Goal: Task Accomplishment & Management: Complete application form

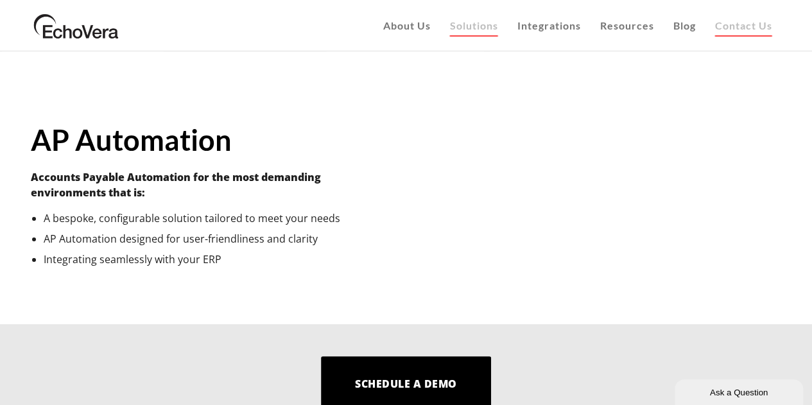
click at [746, 30] on span "Contact Us" at bounding box center [743, 25] width 57 height 12
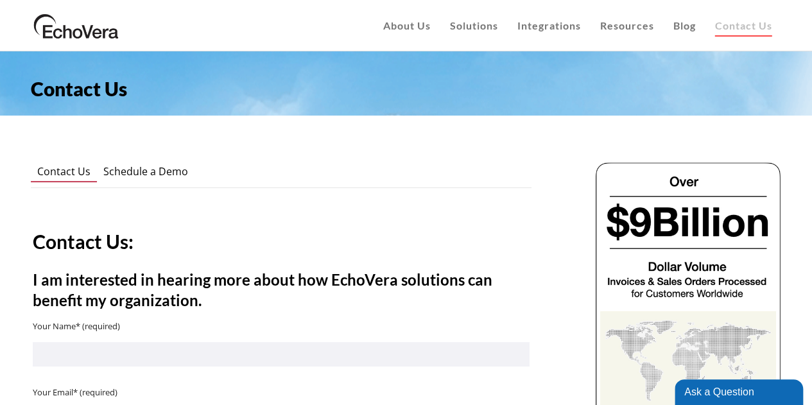
click at [126, 176] on span "Schedule a Demo" at bounding box center [145, 171] width 85 height 14
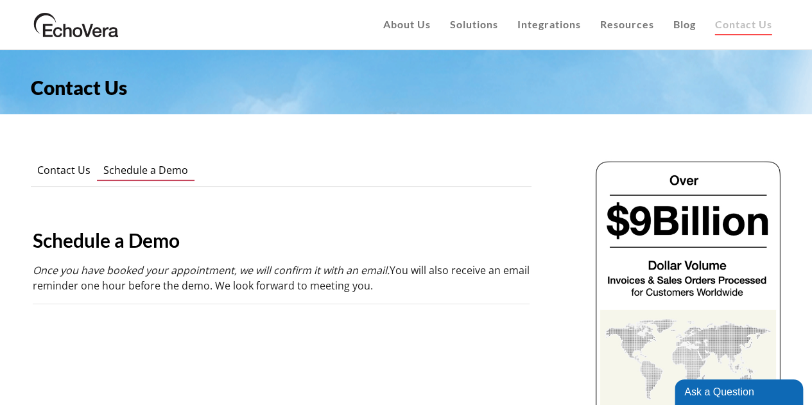
scroll to position [1, 0]
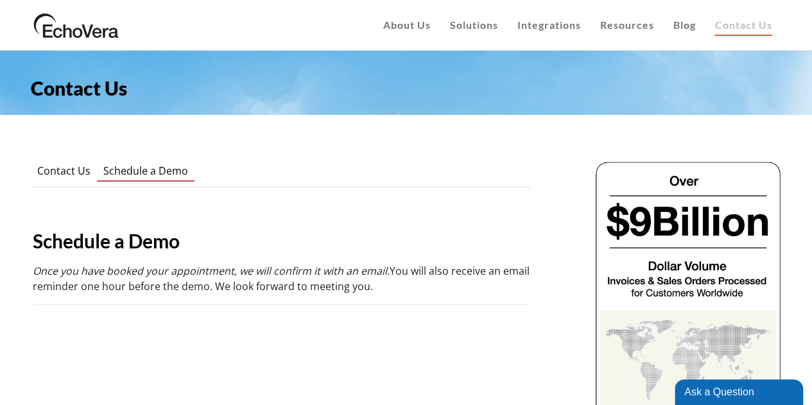
click at [52, 174] on span "Contact Us" at bounding box center [63, 171] width 53 height 14
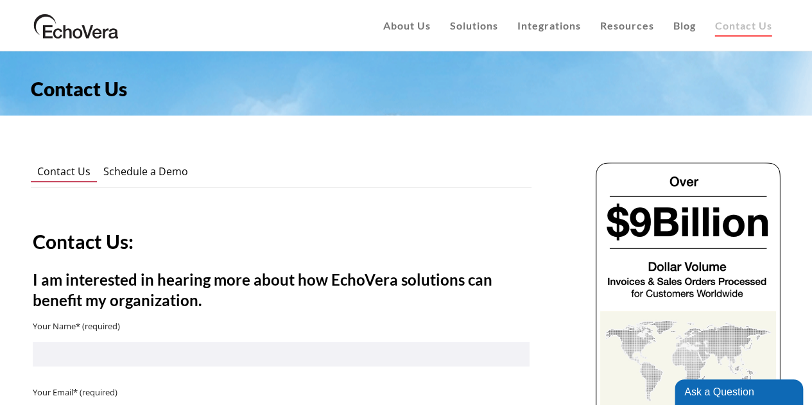
scroll to position [1, 0]
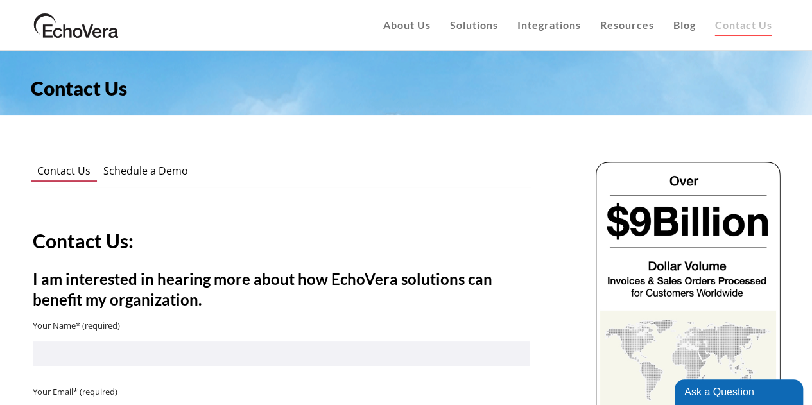
click at [155, 175] on span "Schedule a Demo" at bounding box center [145, 171] width 85 height 14
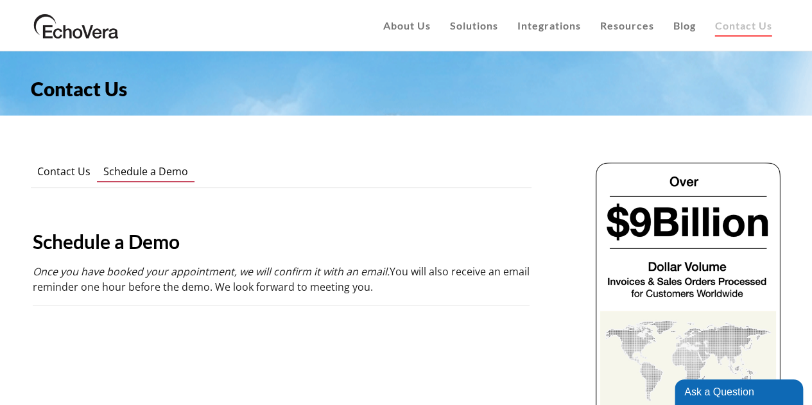
click at [58, 175] on span "Contact Us" at bounding box center [63, 171] width 53 height 14
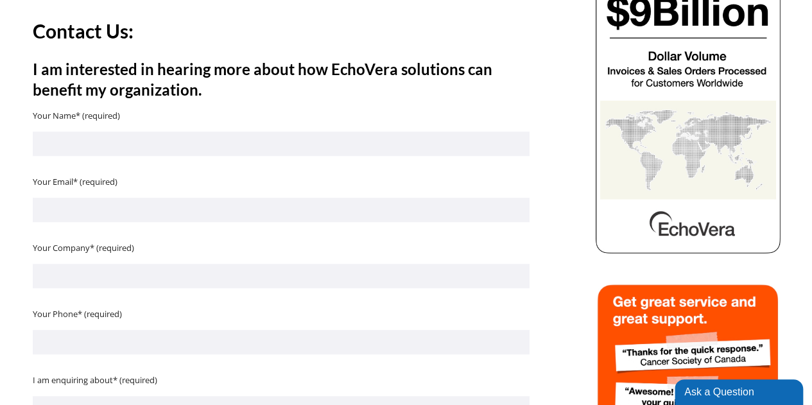
scroll to position [210, 0]
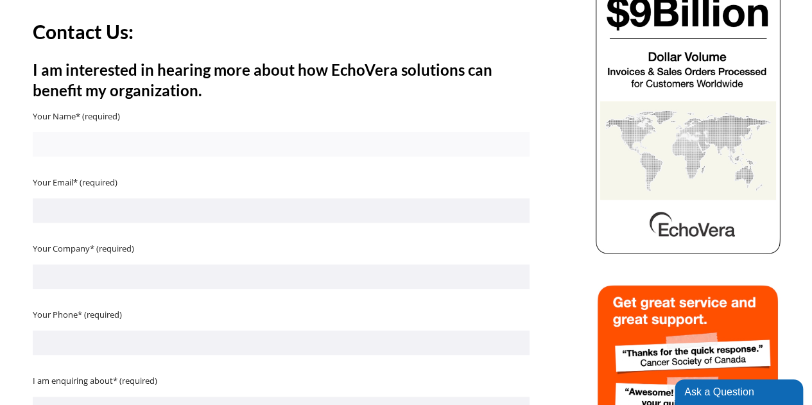
click at [227, 138] on input "Contact form" at bounding box center [281, 144] width 497 height 24
type input "[PERSON_NAME]"
type input "[PERSON_NAME][EMAIL_ADDRESS][PERSON_NAME][DOMAIN_NAME]"
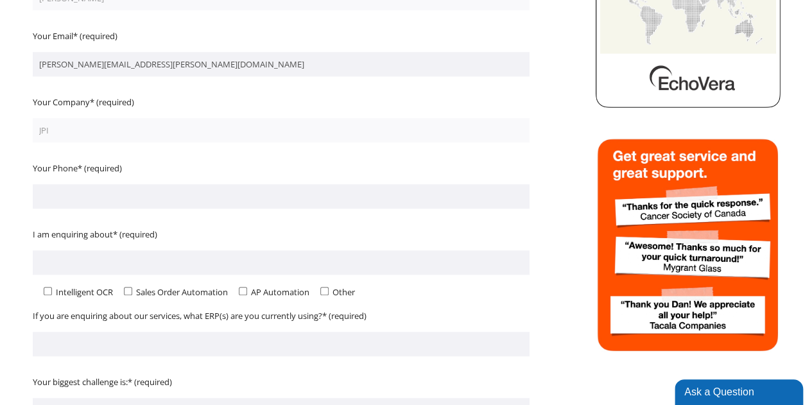
scroll to position [357, 0]
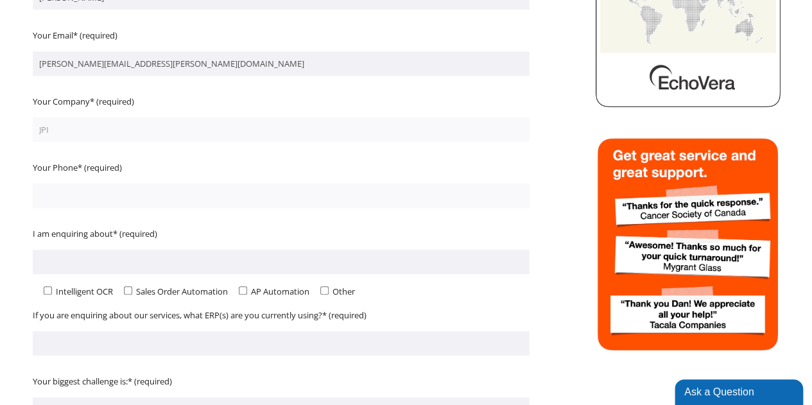
type input "JPI"
click at [204, 185] on input "Contact form" at bounding box center [281, 196] width 497 height 24
paste input "[PHONE_NUMBER]"
type input "[PHONE_NUMBER]"
click at [128, 266] on input "Contact form" at bounding box center [281, 262] width 497 height 24
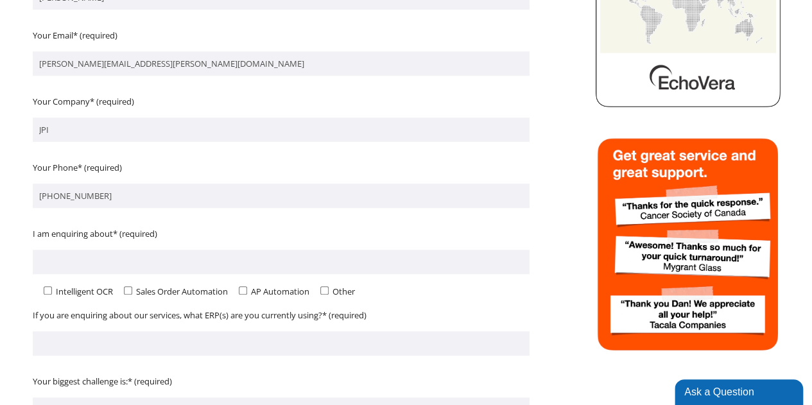
click at [241, 290] on input"] "Contact form" at bounding box center [243, 290] width 8 height 8
checkbox input"] "true"
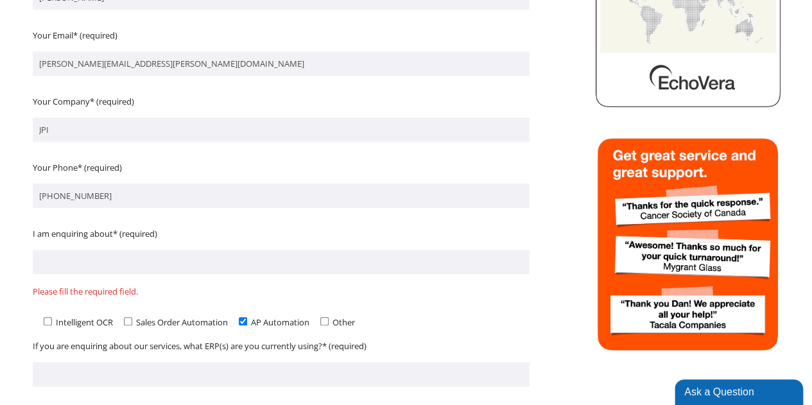
scroll to position [366, 0]
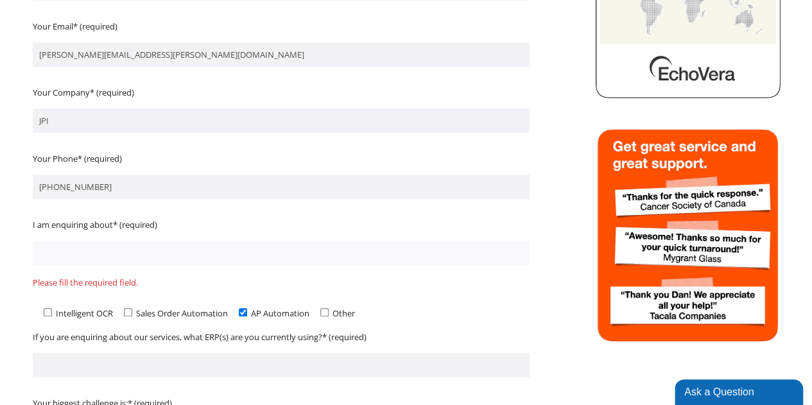
click at [241, 249] on input "Contact form" at bounding box center [281, 253] width 497 height 24
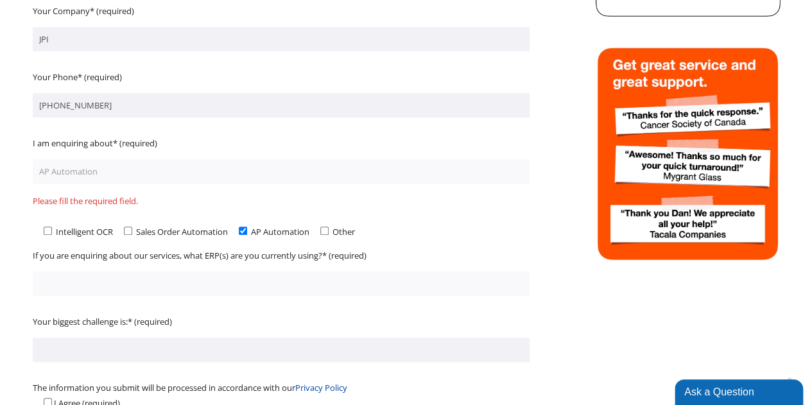
scroll to position [448, 0]
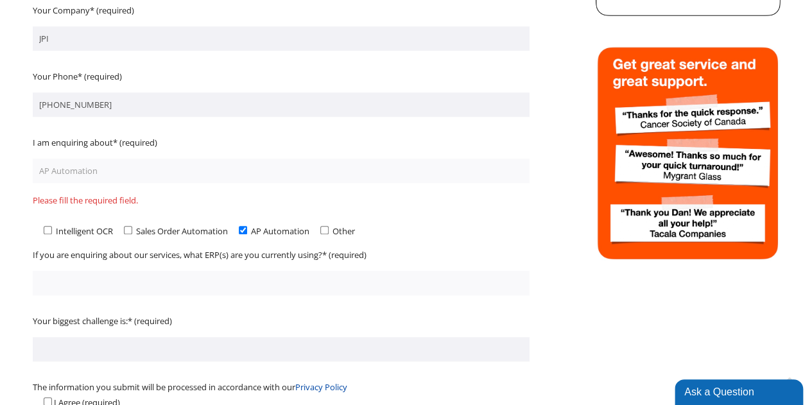
type input "AP Automation"
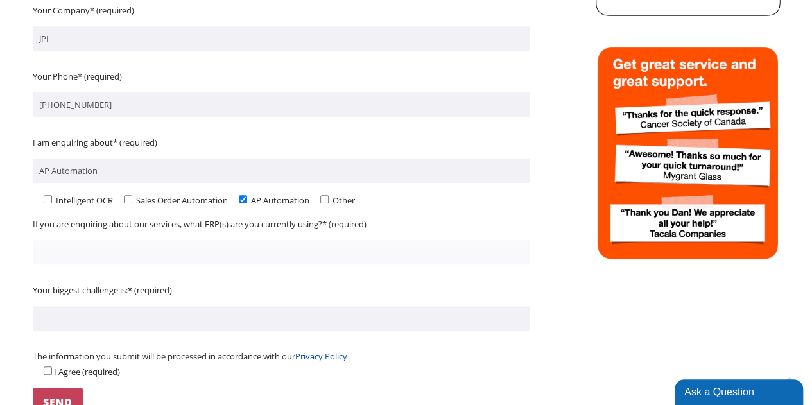
click at [219, 277] on form "Your Name* (required) [PERSON_NAME] Your Email* (required) [PERSON_NAME][EMAIL_…" at bounding box center [281, 143] width 497 height 547
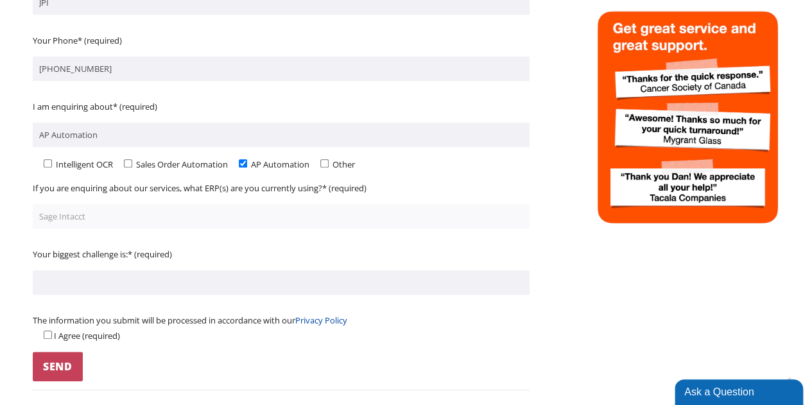
scroll to position [486, 0]
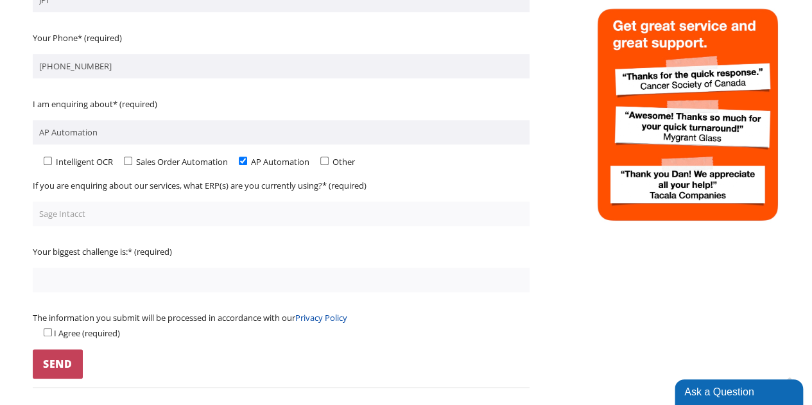
type input "Sage Intacct"
click at [216, 279] on input "Contact form" at bounding box center [281, 280] width 497 height 24
type input "Can discuss on call"
click at [51, 334] on span "Contact form" at bounding box center [47, 332] width 13 height 15
click at [47, 333] on input "Contact form" at bounding box center [48, 332] width 8 height 8
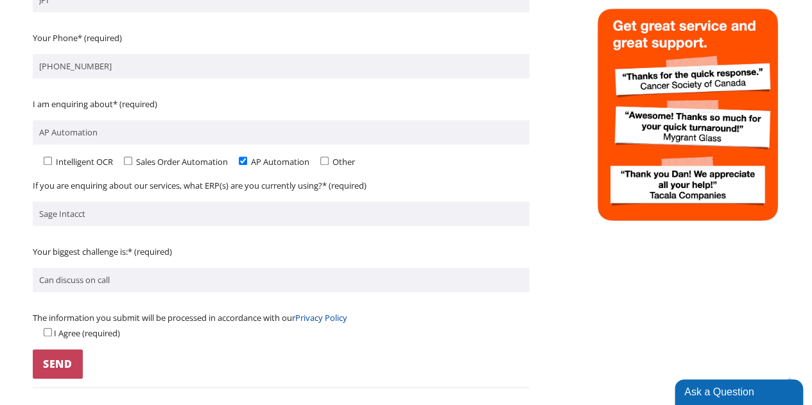
checkbox input "true"
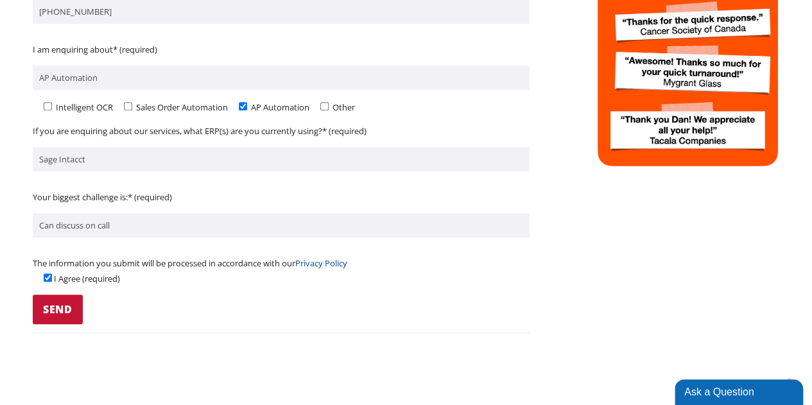
scroll to position [540, 0]
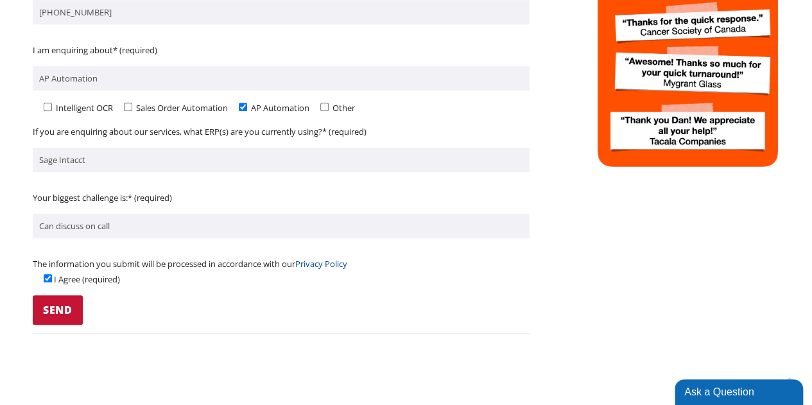
click at [64, 314] on input "Send" at bounding box center [58, 310] width 50 height 30
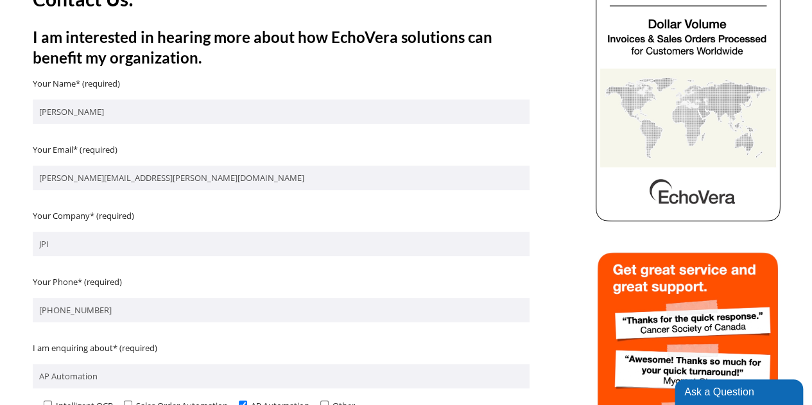
scroll to position [232, 0]
